Goal: Register for event/course

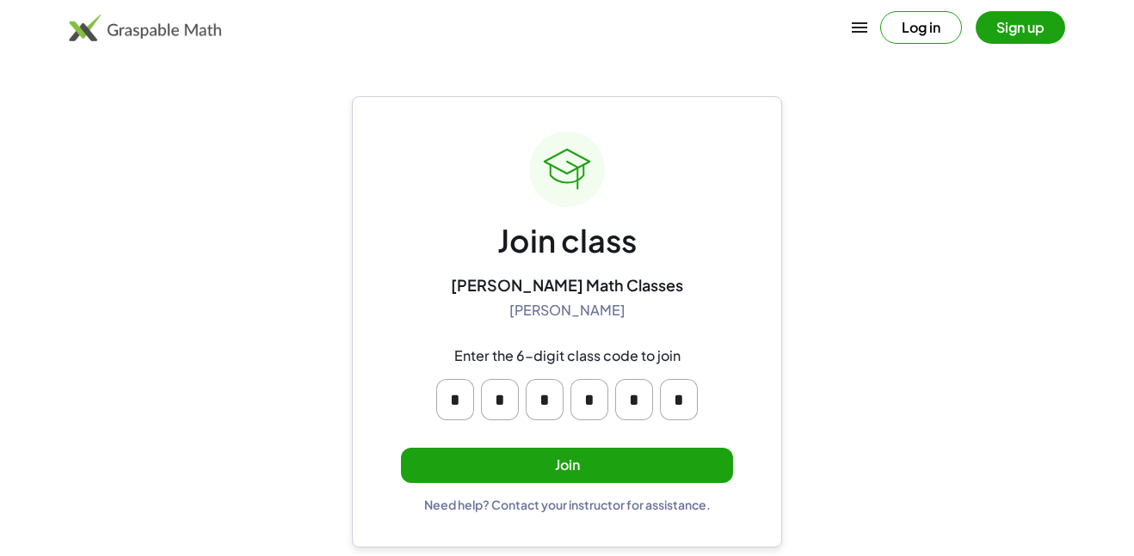
click at [651, 471] on button "Join" at bounding box center [567, 465] width 332 height 35
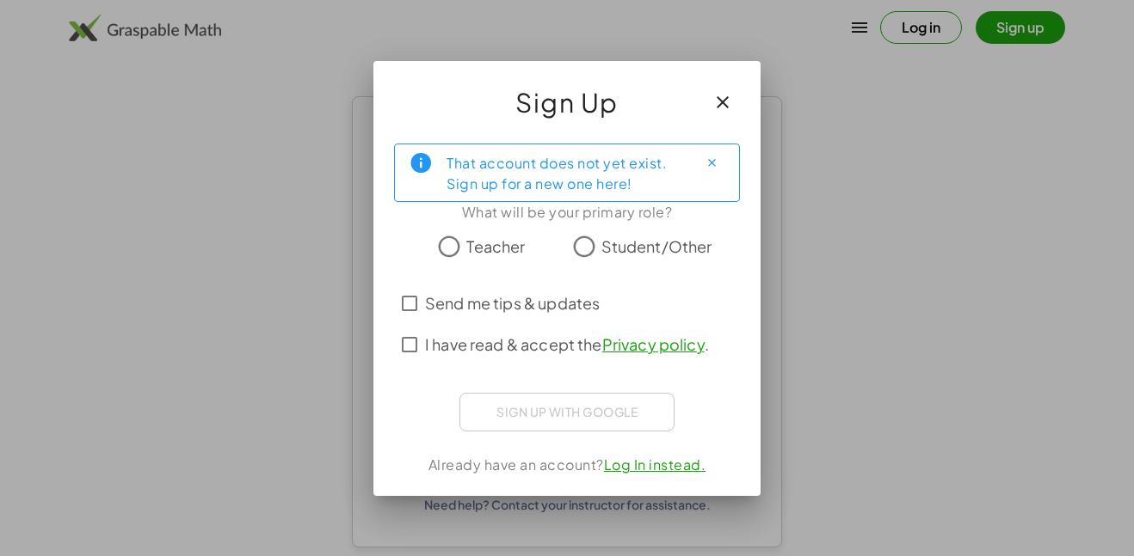
click at [732, 101] on icon "button" at bounding box center [722, 102] width 21 height 21
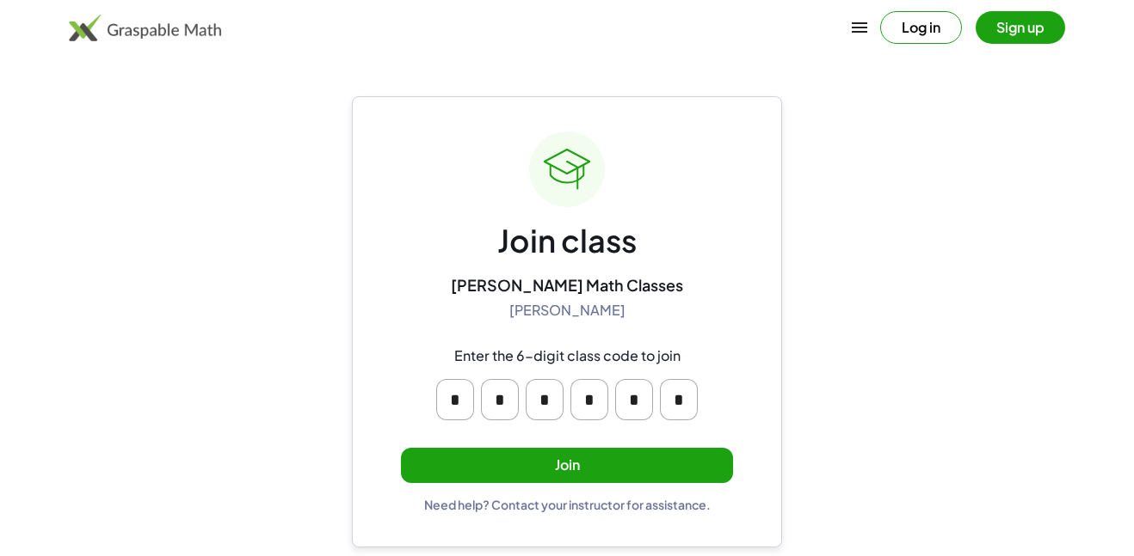
click at [563, 470] on button "Join" at bounding box center [567, 465] width 332 height 35
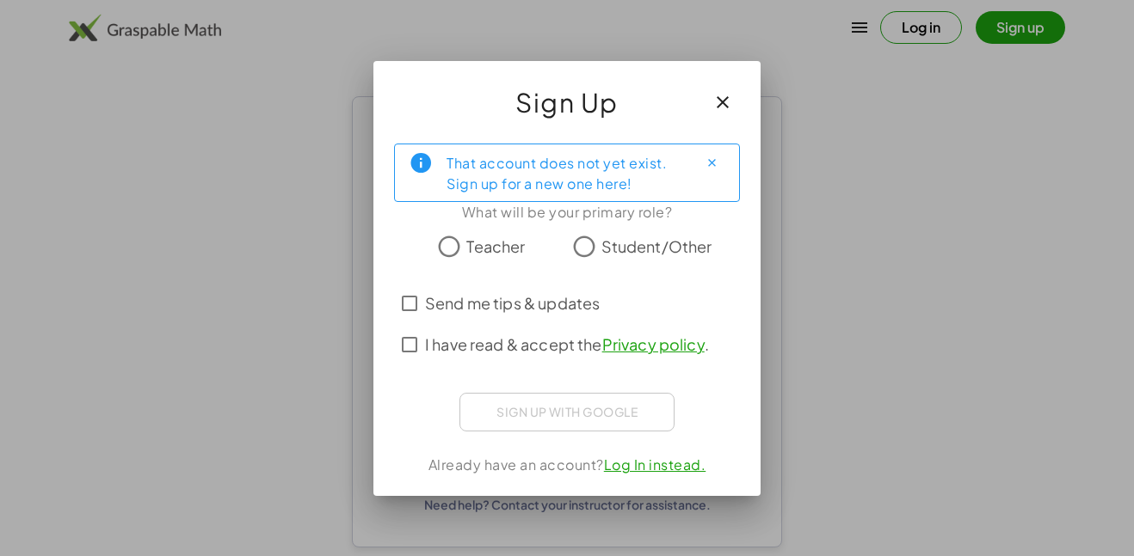
click at [484, 259] on label "Teacher" at bounding box center [495, 247] width 58 height 34
click at [503, 263] on label "Teacher" at bounding box center [495, 247] width 58 height 34
click at [618, 248] on span "Student/Other" at bounding box center [656, 246] width 111 height 23
click at [540, 308] on span "Send me tips & updates" at bounding box center [512, 303] width 175 height 23
click at [510, 341] on span "I have read & accept the Privacy policy ." at bounding box center [567, 344] width 284 height 23
